Goal: Check status: Check status

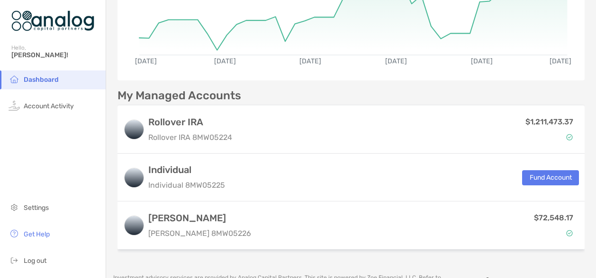
scroll to position [142, 0]
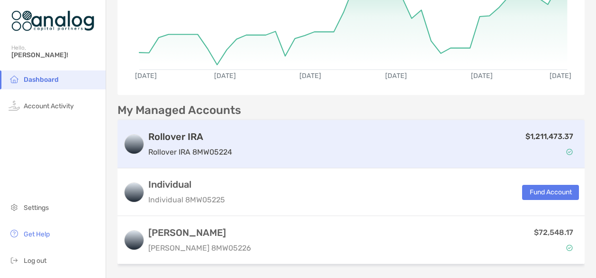
click at [528, 137] on p "$1,211,473.37" at bounding box center [549, 137] width 48 height 12
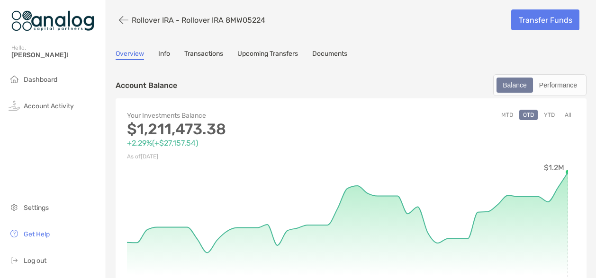
click at [541, 114] on button "YTD" at bounding box center [549, 115] width 18 height 10
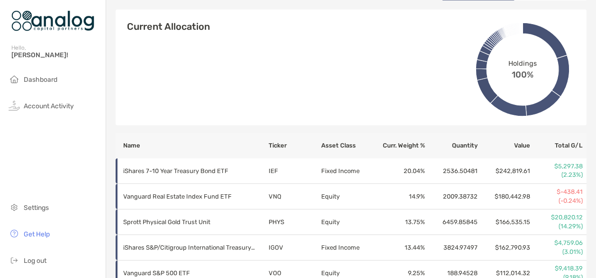
scroll to position [12, 0]
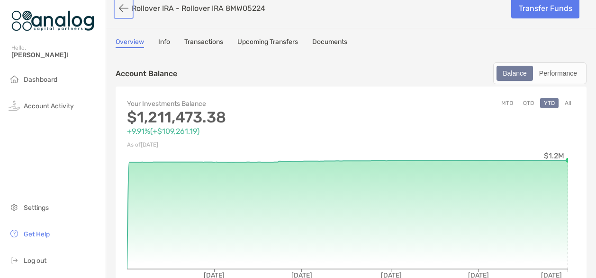
click at [121, 9] on button "button" at bounding box center [124, 9] width 16 height 18
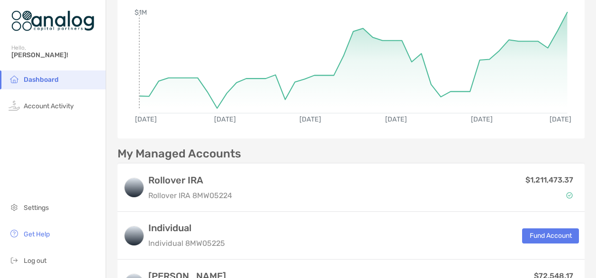
scroll to position [142, 0]
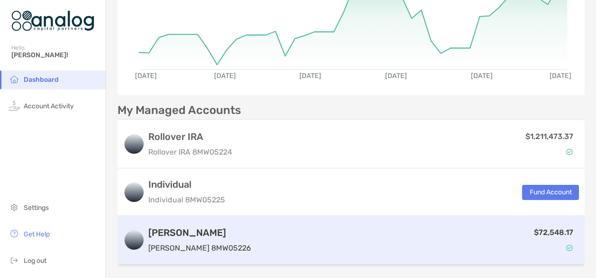
click at [172, 225] on div "[PERSON_NAME] [PERSON_NAME] 8MW05226 $72,548.17" at bounding box center [350, 240] width 467 height 48
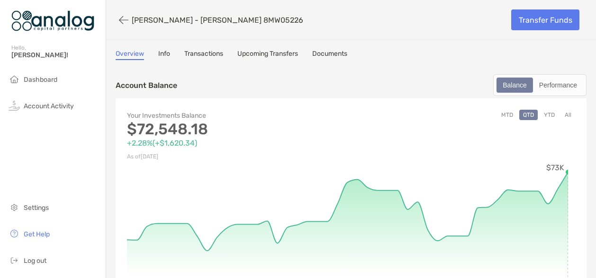
click at [543, 114] on button "YTD" at bounding box center [549, 115] width 18 height 10
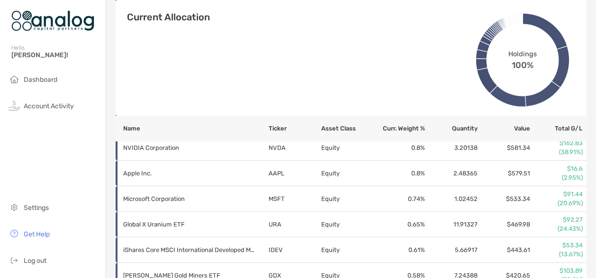
scroll to position [663, 0]
